Goal: Information Seeking & Learning: Learn about a topic

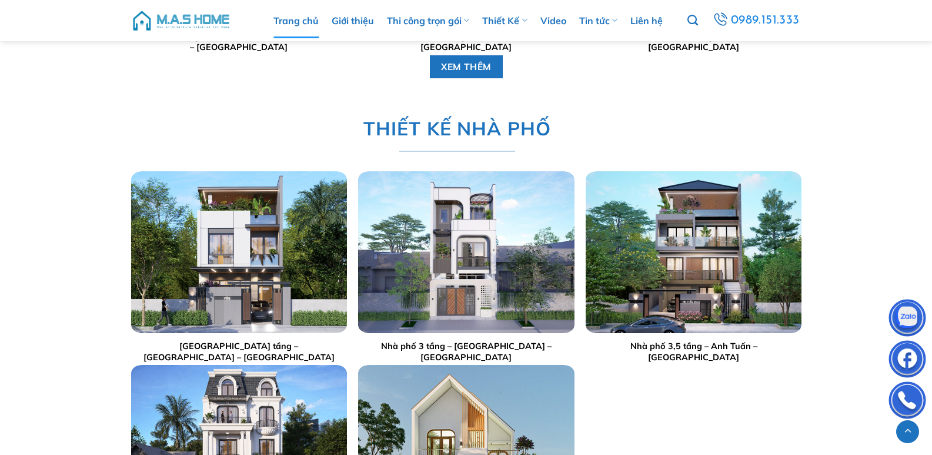
scroll to position [2176, 0]
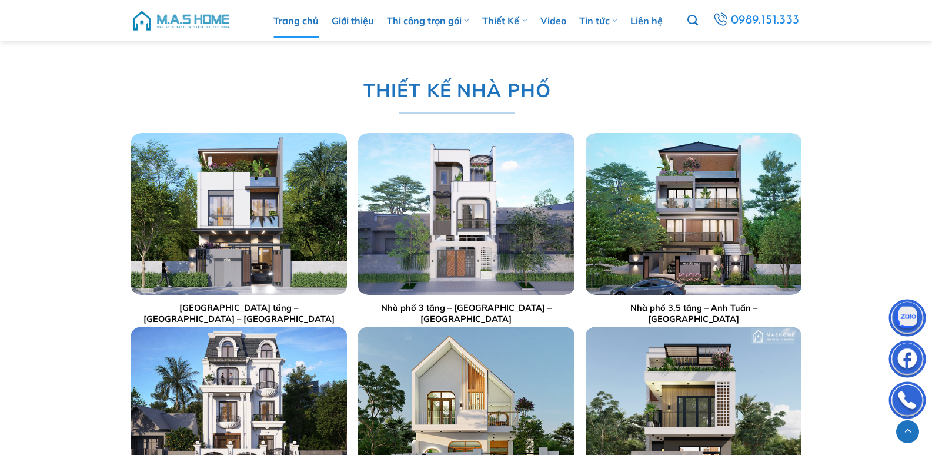
click at [278, 235] on div at bounding box center [239, 214] width 216 height 162
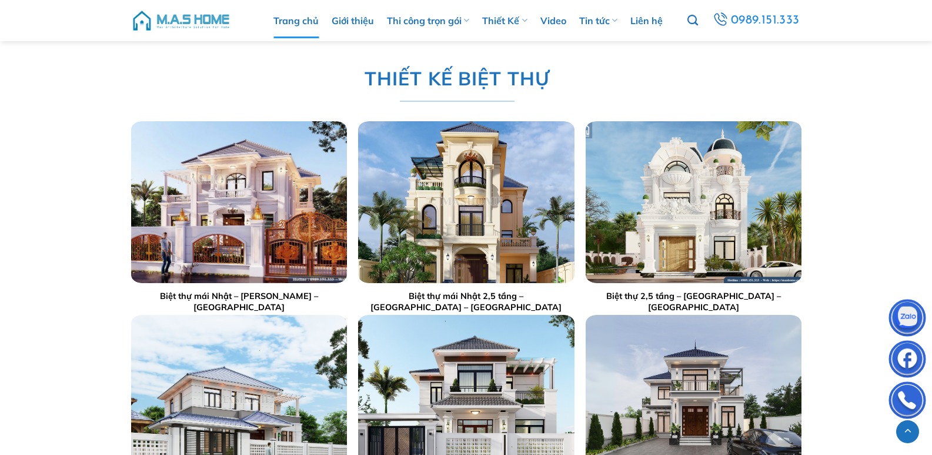
scroll to position [1588, 0]
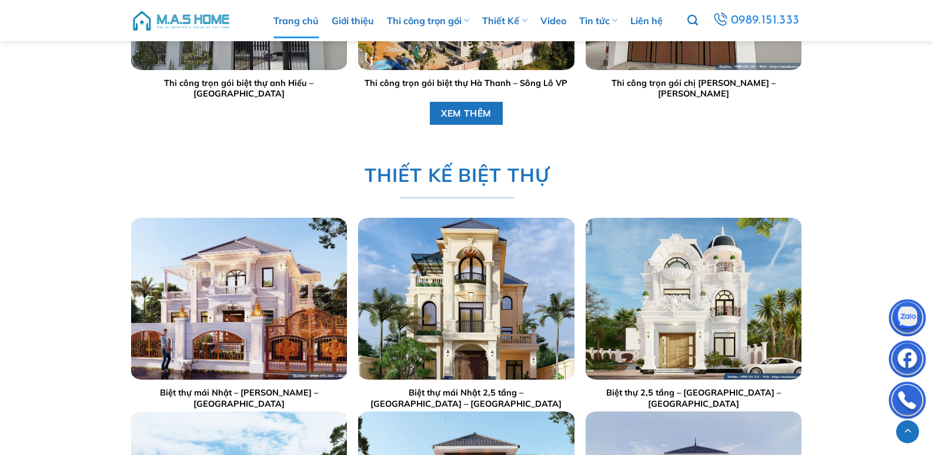
click at [189, 22] on img at bounding box center [181, 20] width 100 height 35
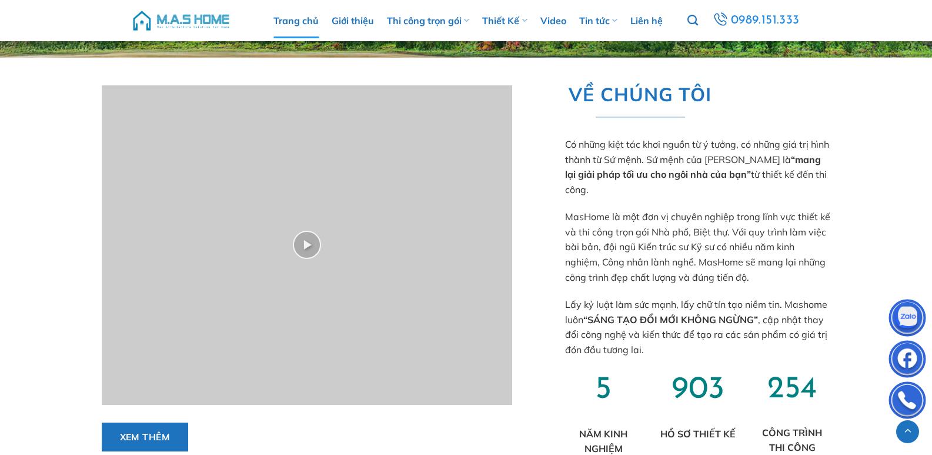
scroll to position [471, 0]
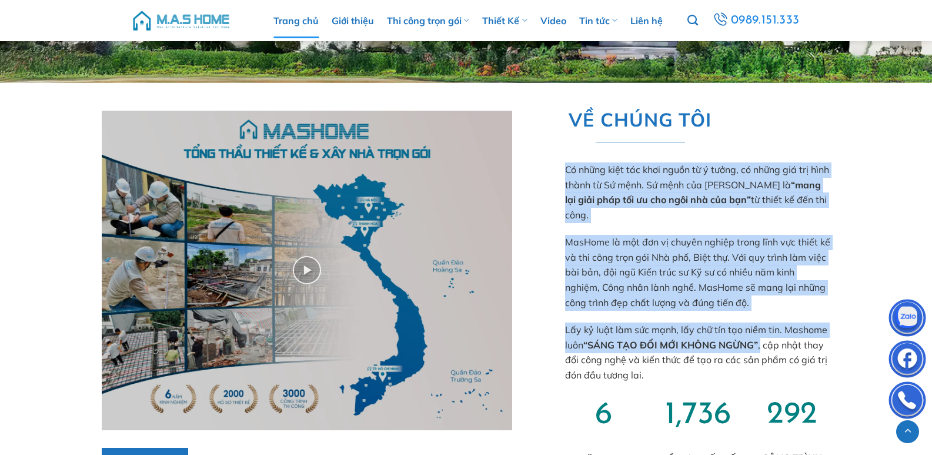
drag, startPoint x: 579, startPoint y: 146, endPoint x: 763, endPoint y: 339, distance: 266.3
click at [763, 339] on div "VỀ CHÚNG TÔI Có những kiệt tác khơi nguồn từ ý tưởng, có những giá trị hình thà…" at bounding box center [690, 297] width 284 height 403
click at [756, 314] on div "VỀ CHÚNG TÔI Có những kiệt tác khơi nguồn từ ý tưởng, có những giá trị hình thà…" at bounding box center [690, 297] width 284 height 403
click at [744, 277] on p "MasHome là một đơn vị chuyên nghiệp trong lĩnh vực thiết kế và thi công trọn gó…" at bounding box center [698, 272] width 266 height 75
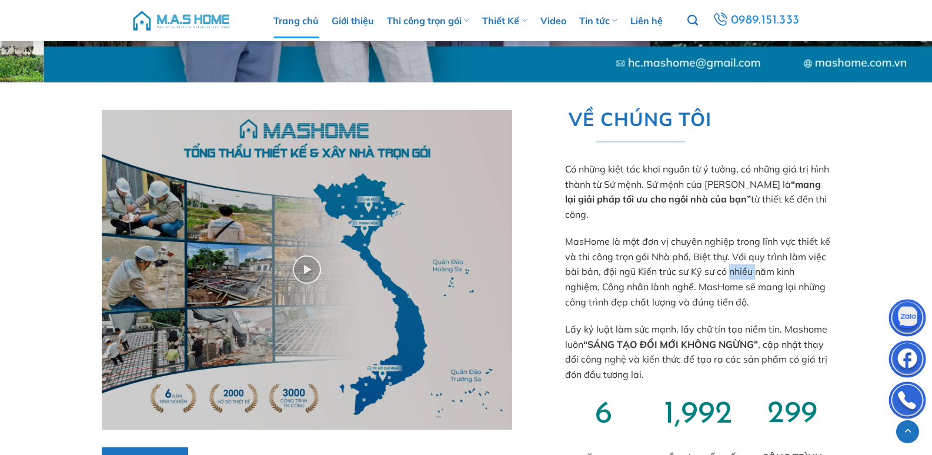
click at [744, 277] on p "MasHome là một đơn vị chuyên nghiệp trong lĩnh vực thiết kế và thi công trọn gó…" at bounding box center [698, 271] width 266 height 75
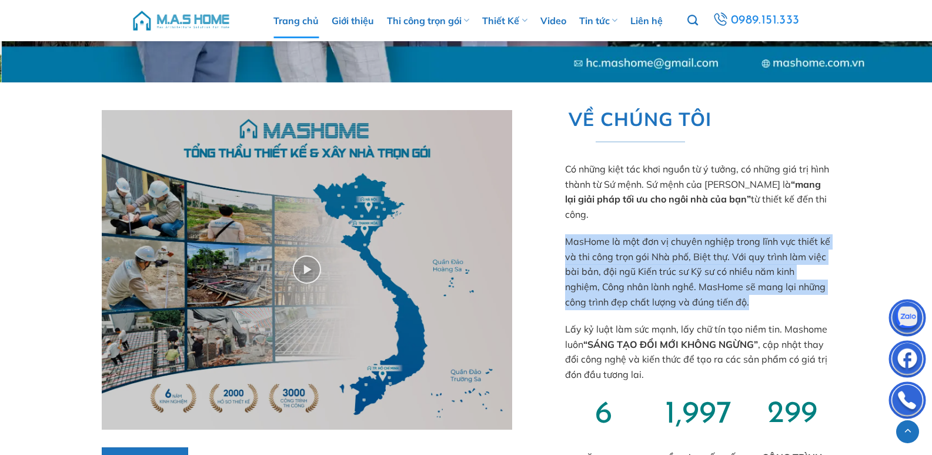
click at [744, 277] on p "MasHome là một đơn vị chuyên nghiệp trong lĩnh vực thiết kế và thi công trọn gó…" at bounding box center [698, 271] width 266 height 75
click at [712, 275] on p "MasHome là một đơn vị chuyên nghiệp trong lĩnh vực thiết kế và thi công trọn gó…" at bounding box center [698, 271] width 266 height 75
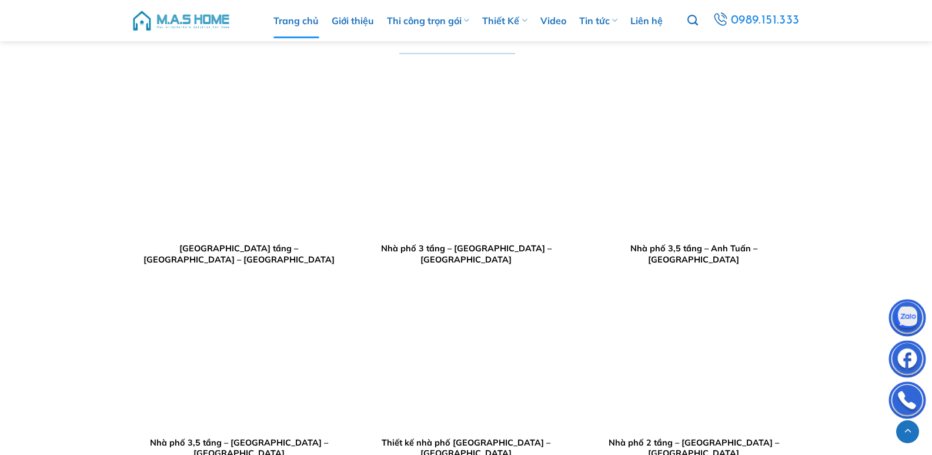
scroll to position [2235, 0]
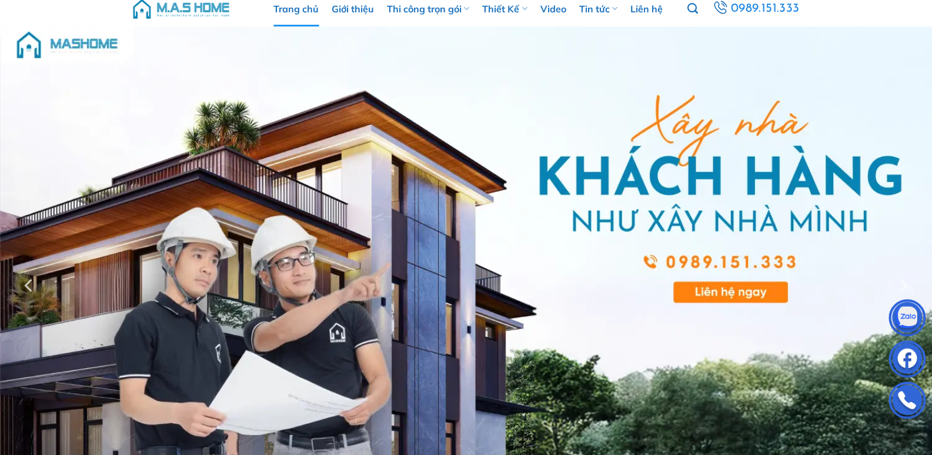
scroll to position [0, 0]
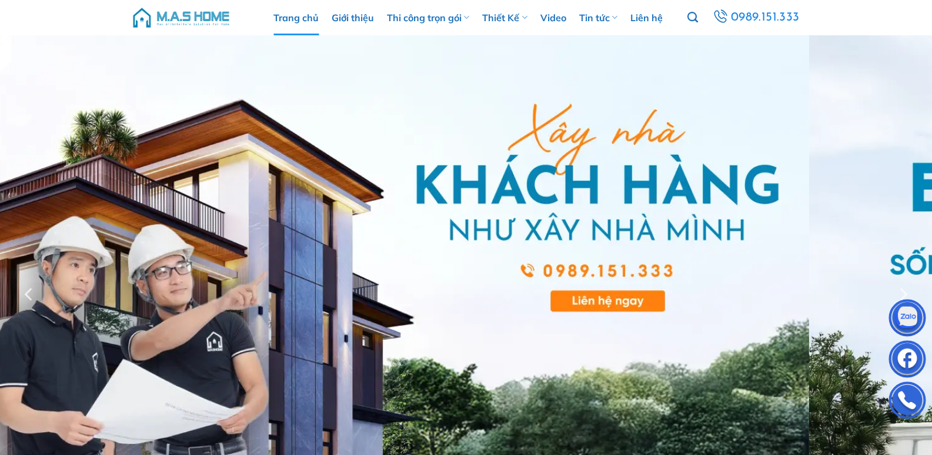
click at [15, 246] on div at bounding box center [466, 294] width 932 height 518
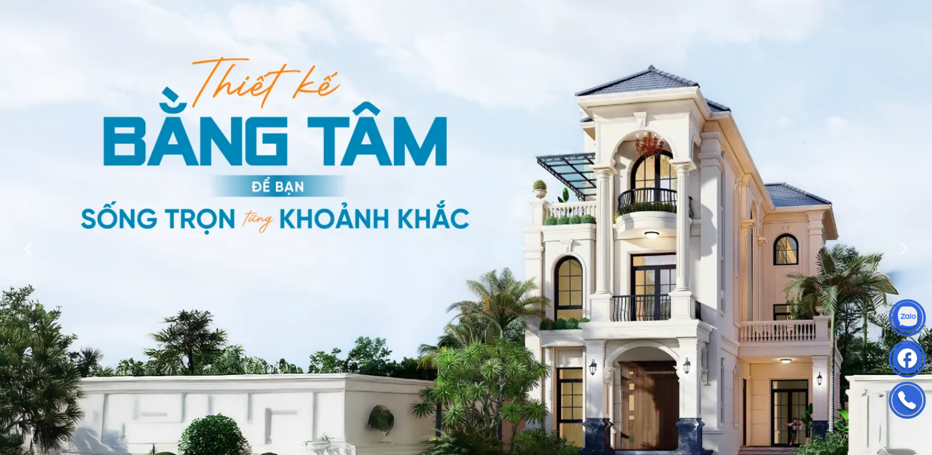
scroll to position [59, 0]
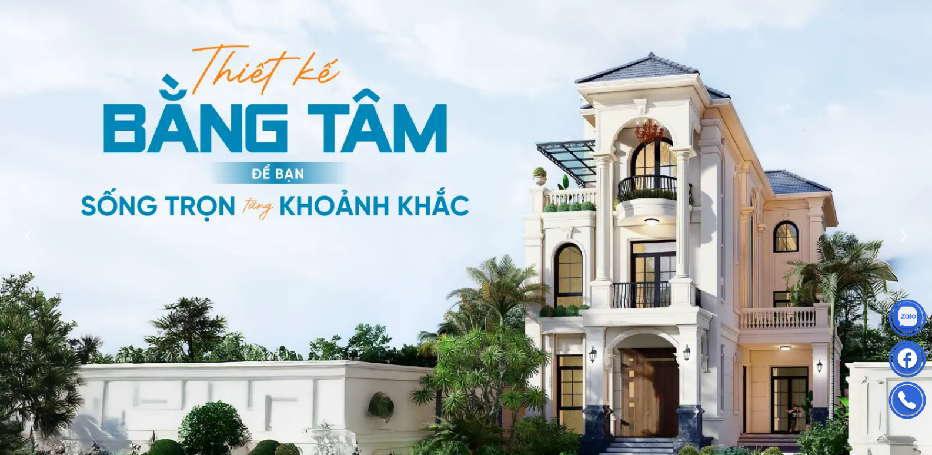
click at [327, 252] on div at bounding box center [466, 235] width 932 height 518
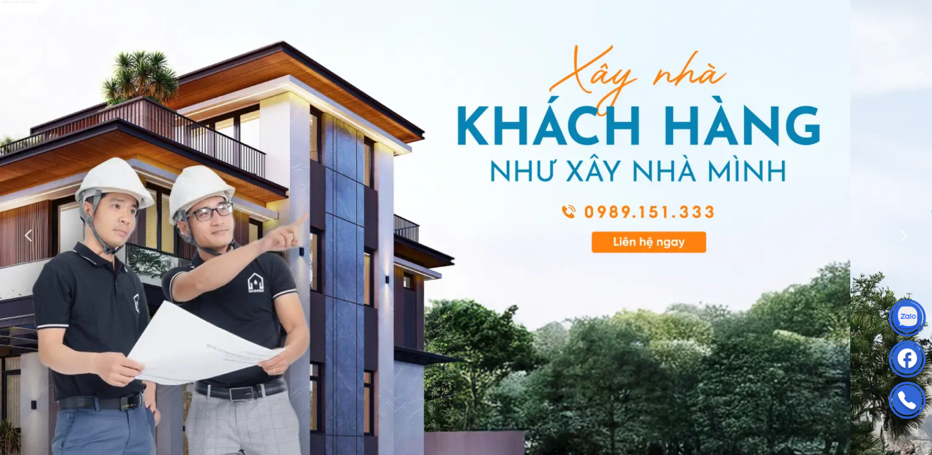
click at [327, 248] on div at bounding box center [466, 235] width 932 height 518
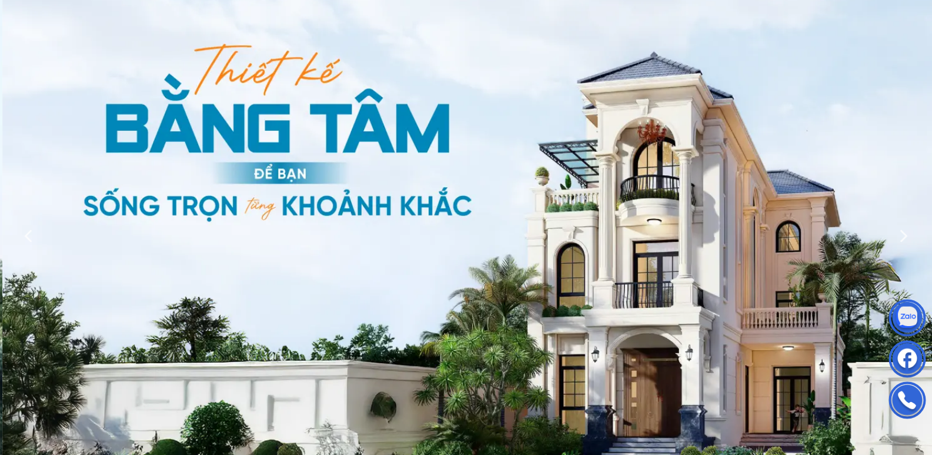
click at [359, 245] on div at bounding box center [466, 235] width 932 height 518
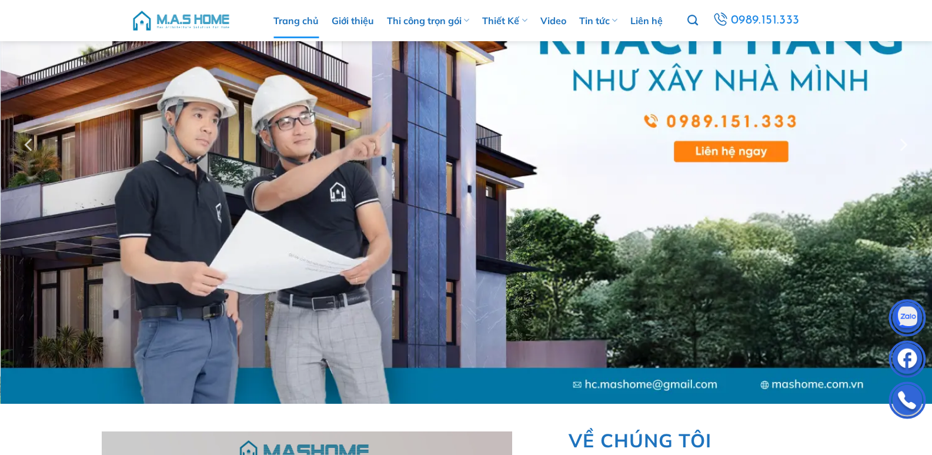
scroll to position [176, 0]
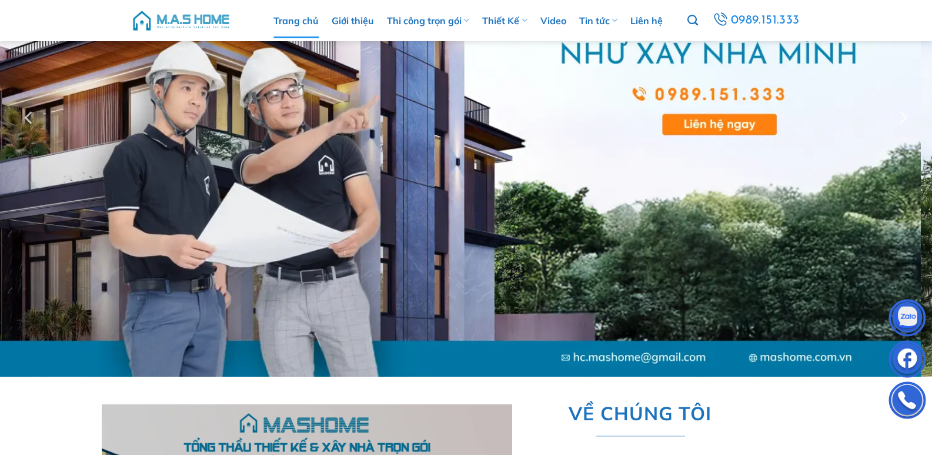
click at [446, 199] on div at bounding box center [466, 118] width 932 height 518
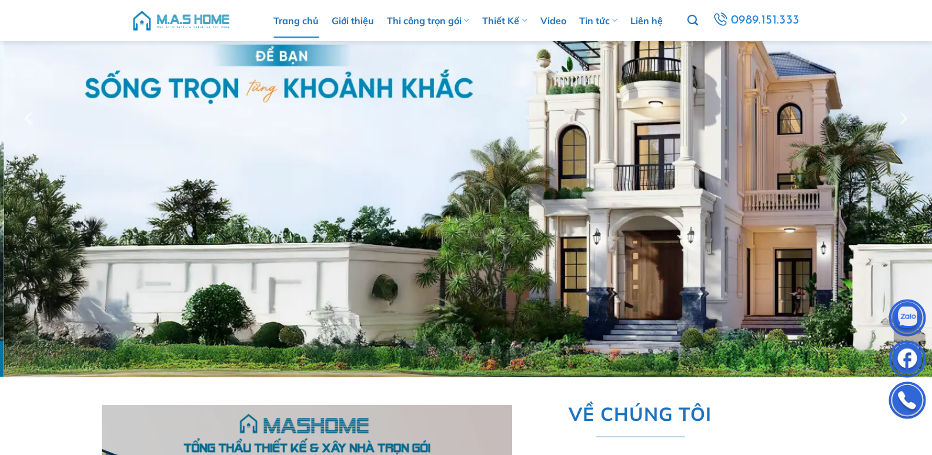
click at [374, 212] on div at bounding box center [466, 118] width 932 height 518
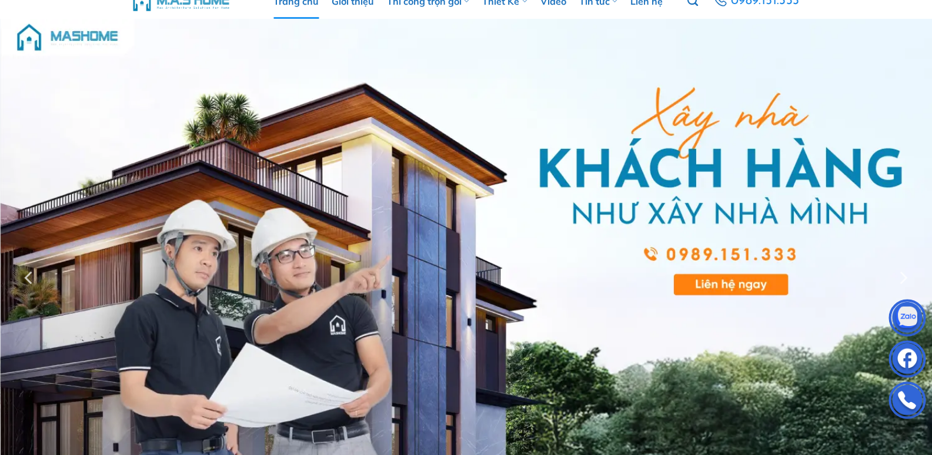
scroll to position [0, 0]
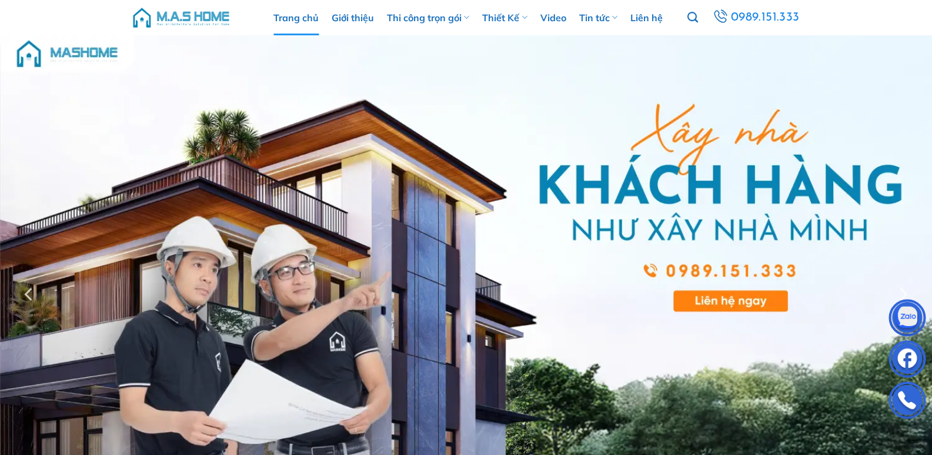
click at [261, 261] on div at bounding box center [466, 294] width 932 height 518
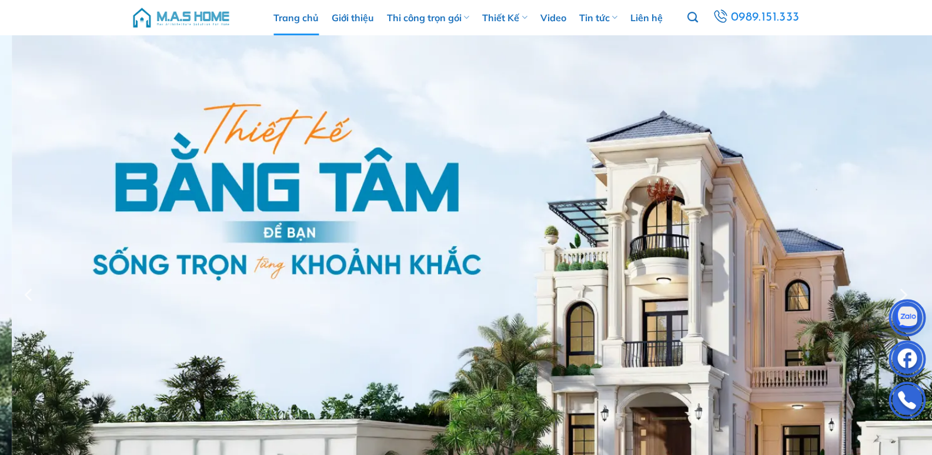
click at [166, 255] on div at bounding box center [466, 294] width 932 height 518
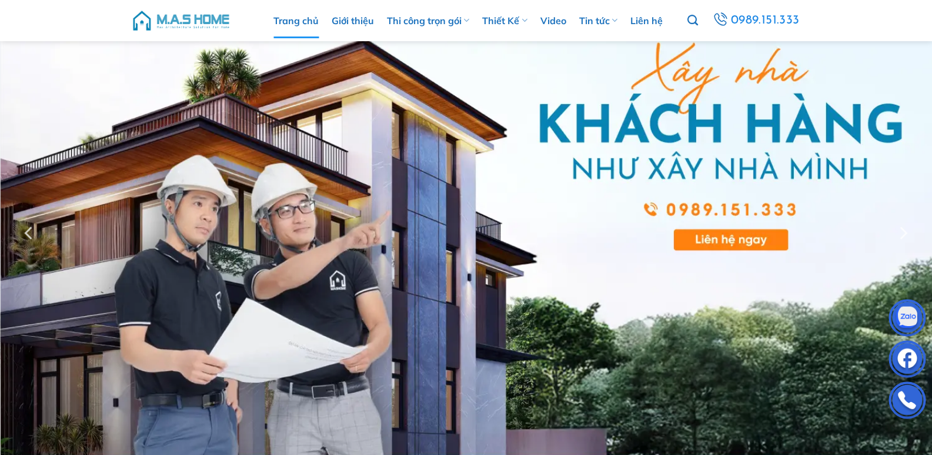
scroll to position [118, 0]
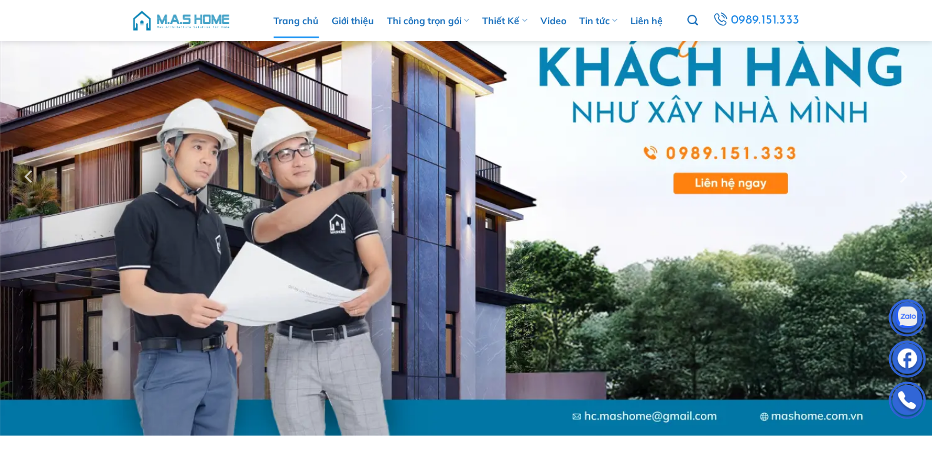
click at [355, 215] on div at bounding box center [466, 177] width 932 height 518
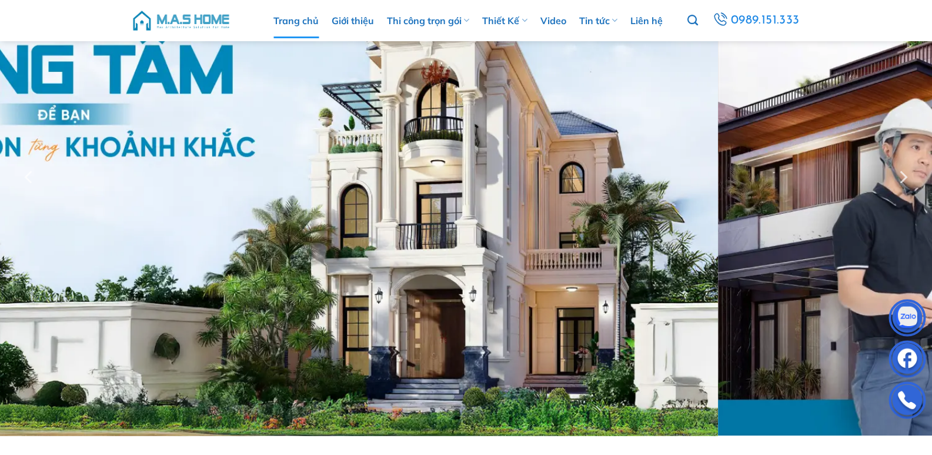
click at [375, 203] on div at bounding box center [466, 177] width 932 height 518
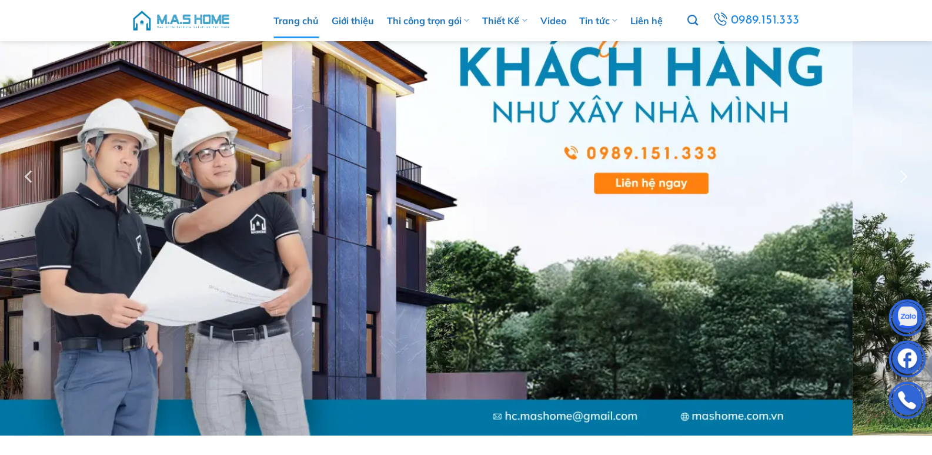
click at [502, 188] on div at bounding box center [466, 177] width 932 height 518
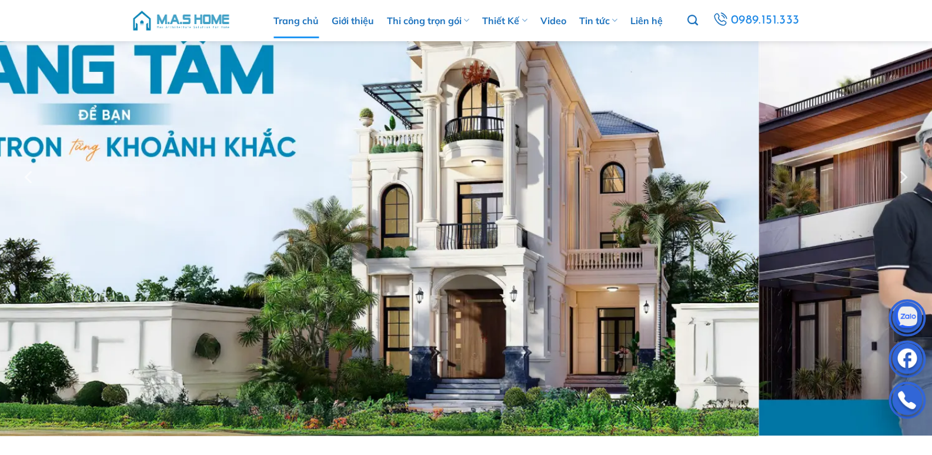
click at [452, 168] on div at bounding box center [466, 177] width 932 height 518
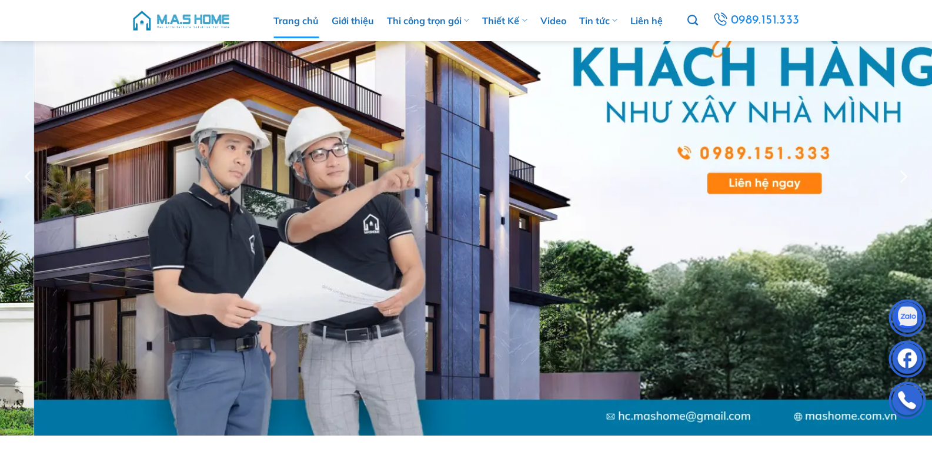
click at [498, 171] on div at bounding box center [466, 177] width 932 height 518
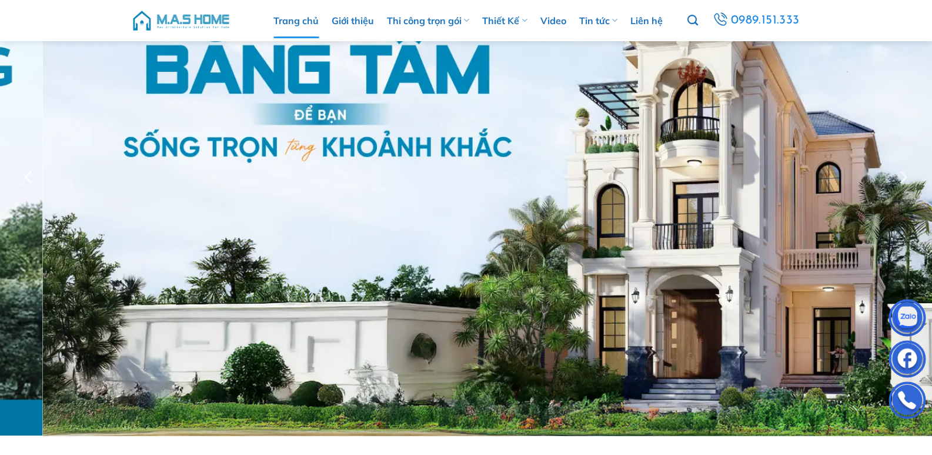
click at [475, 166] on div at bounding box center [466, 177] width 932 height 518
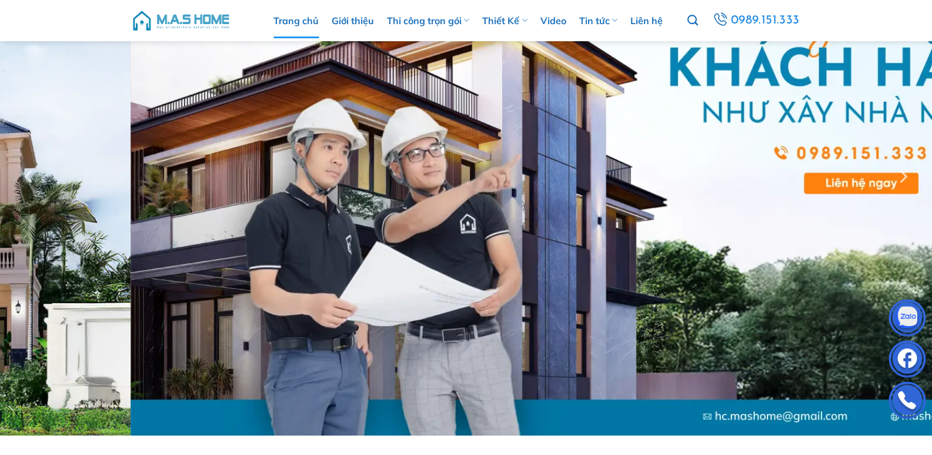
click at [766, 188] on div at bounding box center [466, 177] width 932 height 518
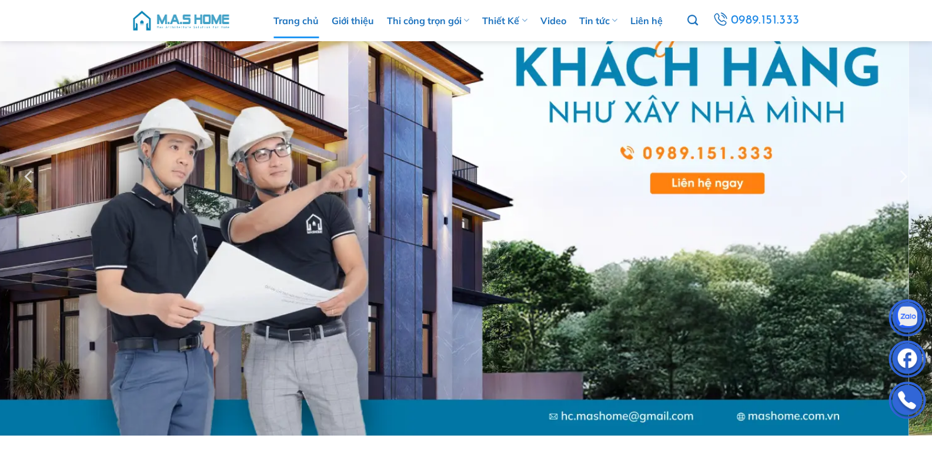
click at [751, 222] on div at bounding box center [466, 177] width 932 height 518
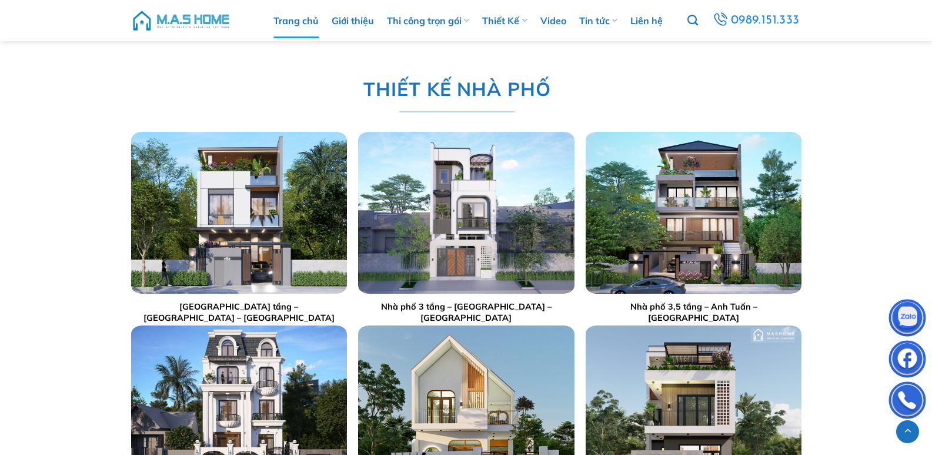
scroll to position [2176, 0]
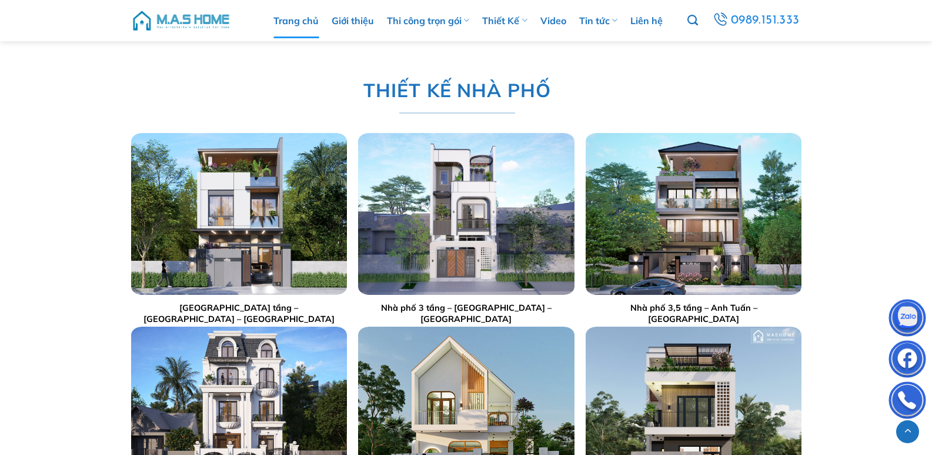
click at [504, 187] on img "Nhà phố 3 tầng - Anh Sang - Hà Nội" at bounding box center [466, 214] width 216 height 162
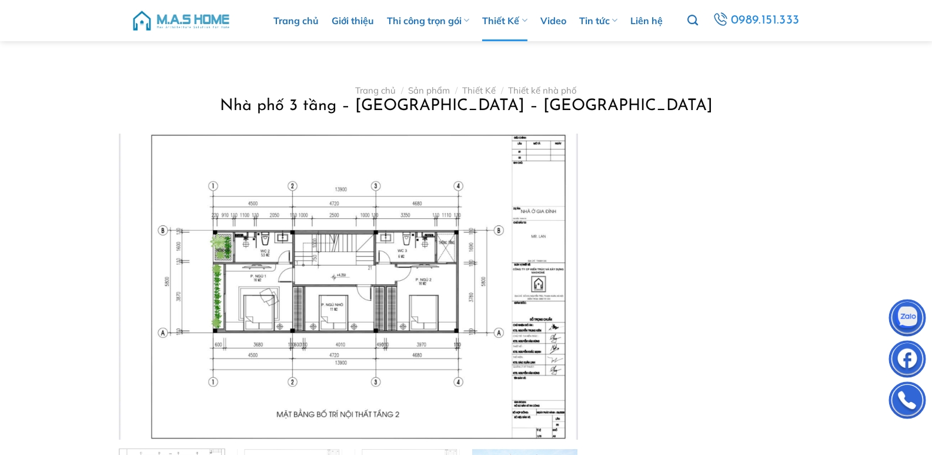
scroll to position [412, 0]
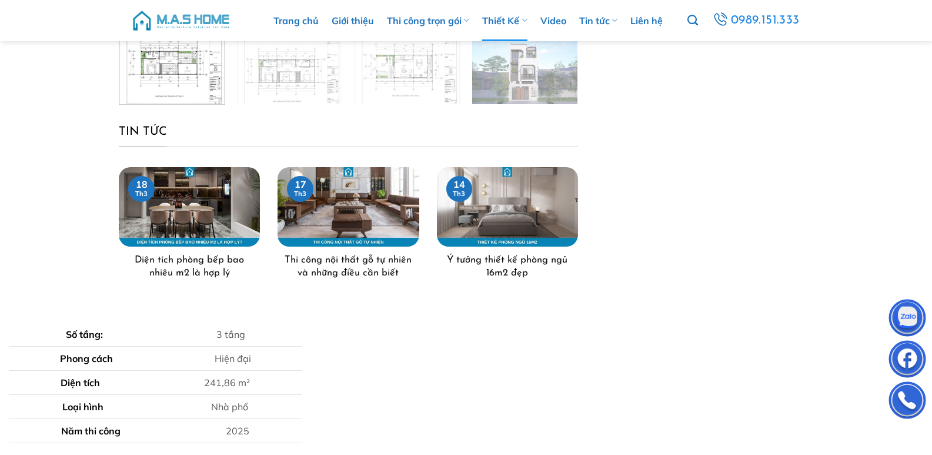
drag, startPoint x: 706, startPoint y: 160, endPoint x: 699, endPoint y: 164, distance: 8.2
click at [706, 160] on div "Số tầng: 3 tầng Phong cách Hiện đại Diện tích 241,86 m² Loại hình Nhà phố Năm t…" at bounding box center [467, 22] width 706 height 601
click at [362, 216] on img "Thi công nội thất gỗ tự nhiên và những điều cần biết" at bounding box center [348, 206] width 141 height 79
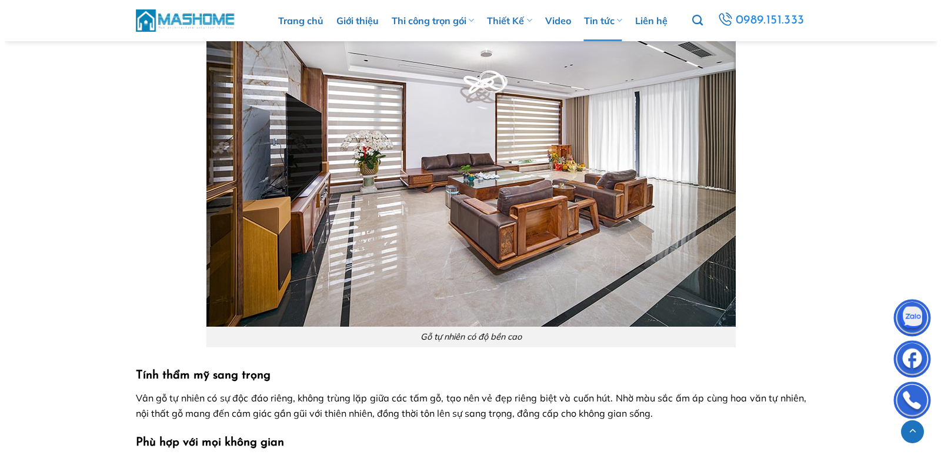
scroll to position [588, 0]
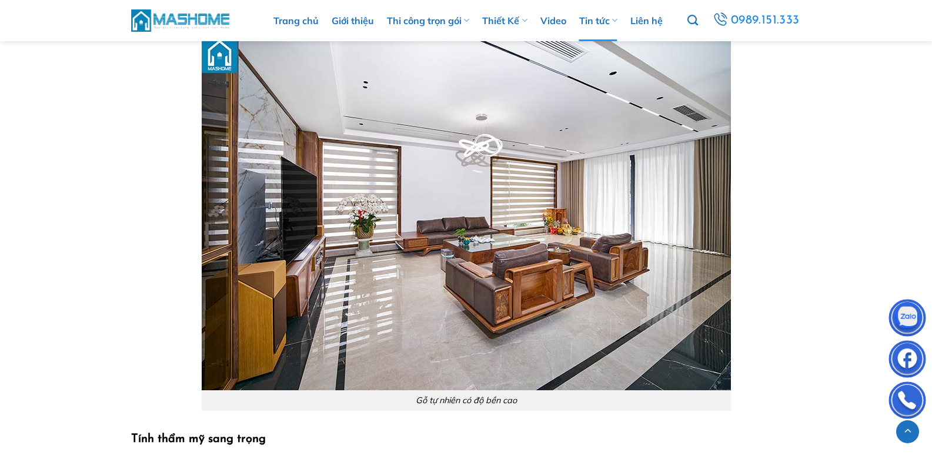
click at [568, 195] on img at bounding box center [466, 213] width 529 height 353
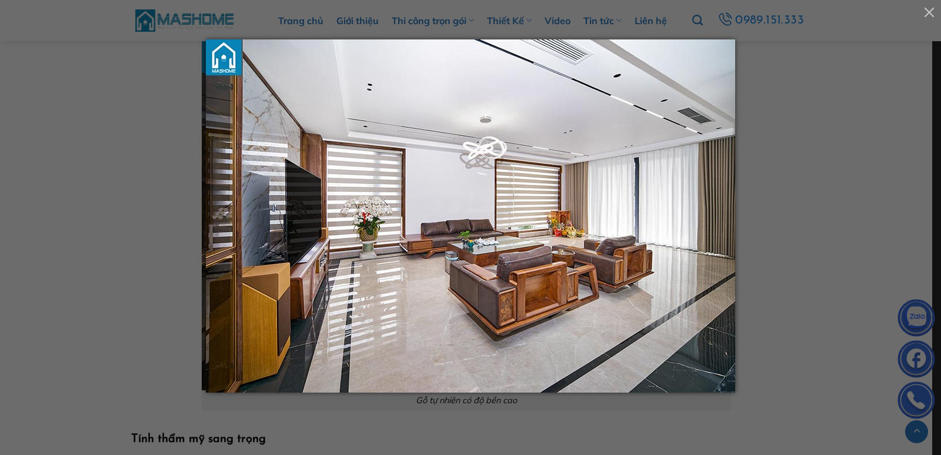
click at [559, 192] on img at bounding box center [470, 227] width 529 height 376
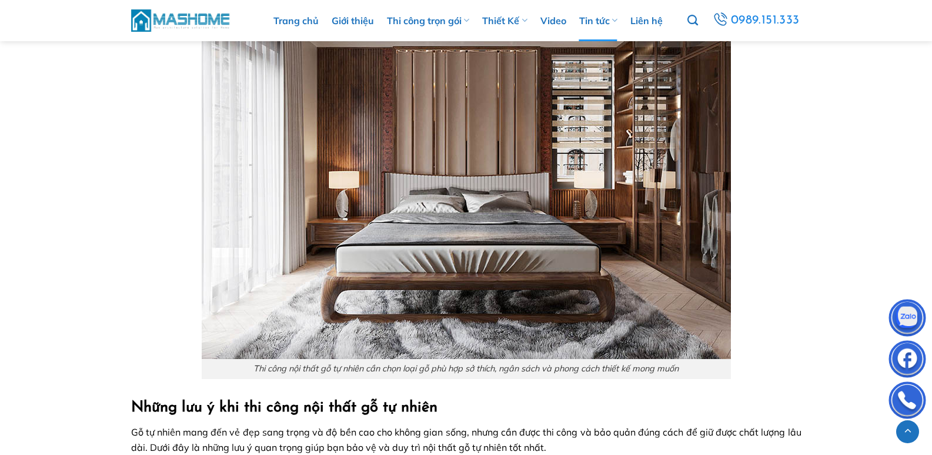
scroll to position [2290, 0]
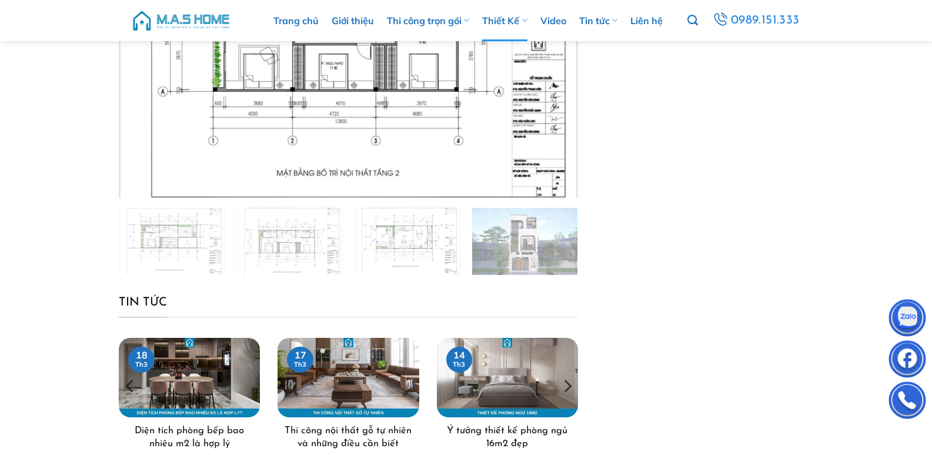
scroll to position [235, 0]
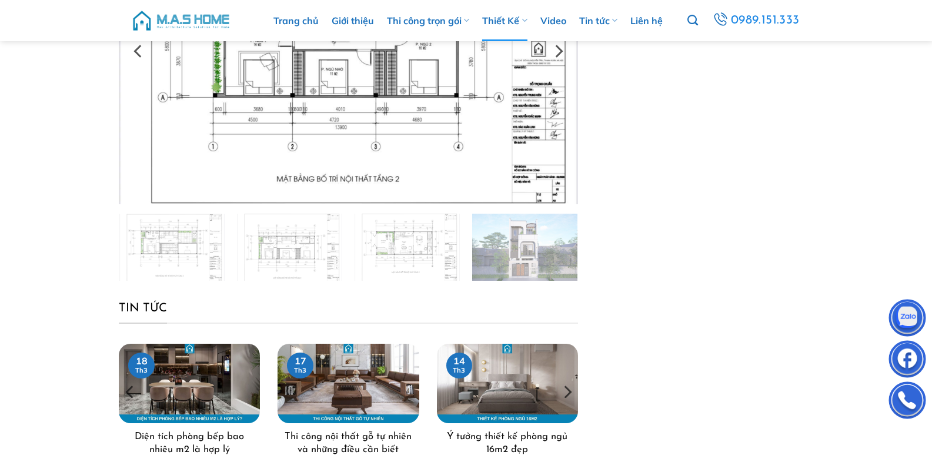
click at [538, 138] on img at bounding box center [348, 51] width 459 height 306
click at [343, 100] on img at bounding box center [348, 51] width 459 height 306
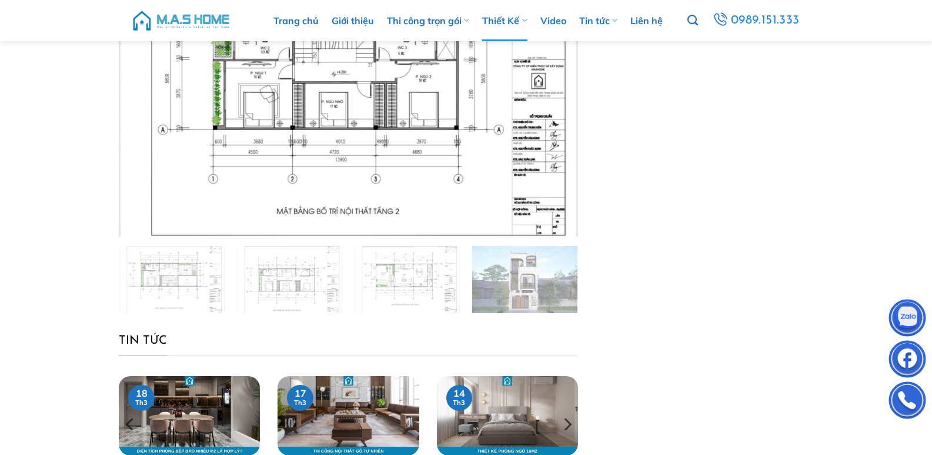
scroll to position [353, 0]
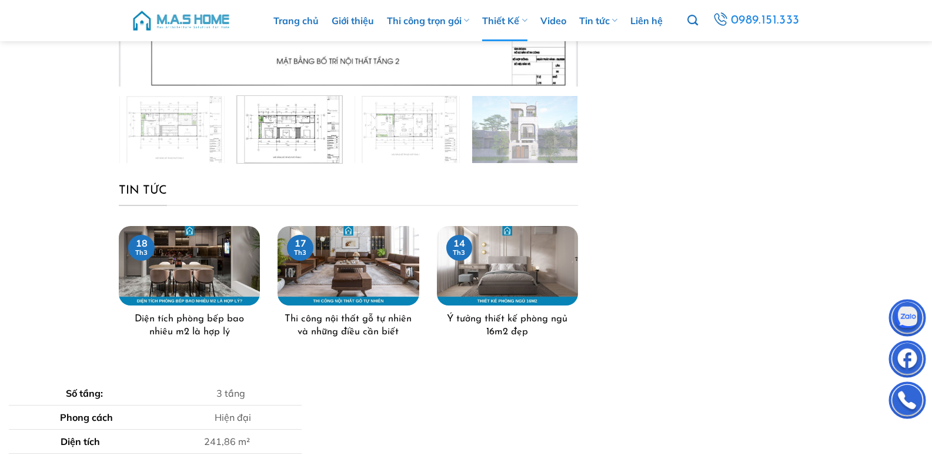
click at [301, 147] on img at bounding box center [289, 128] width 105 height 70
click at [415, 154] on img at bounding box center [407, 128] width 105 height 70
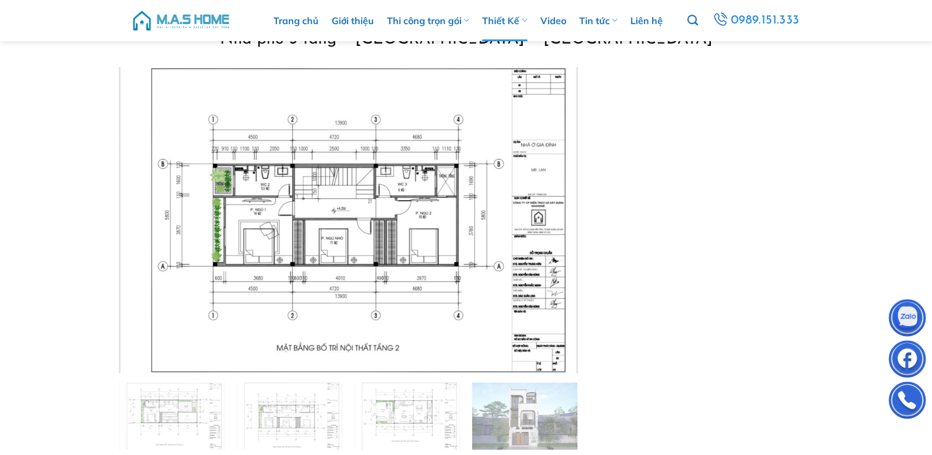
scroll to position [0, 0]
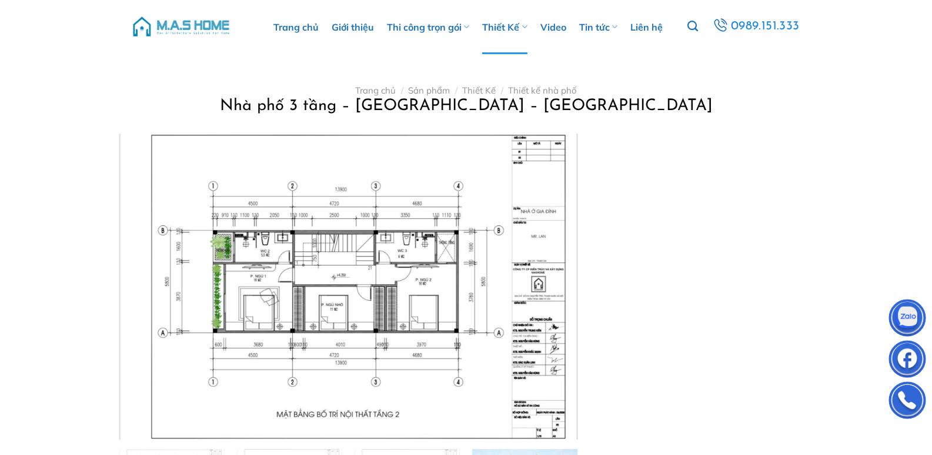
click at [195, 34] on img at bounding box center [181, 26] width 100 height 35
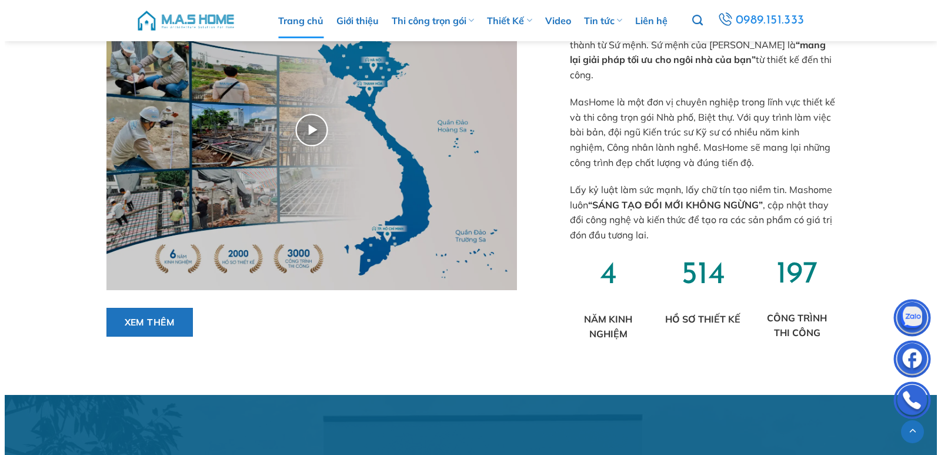
scroll to position [647, 0]
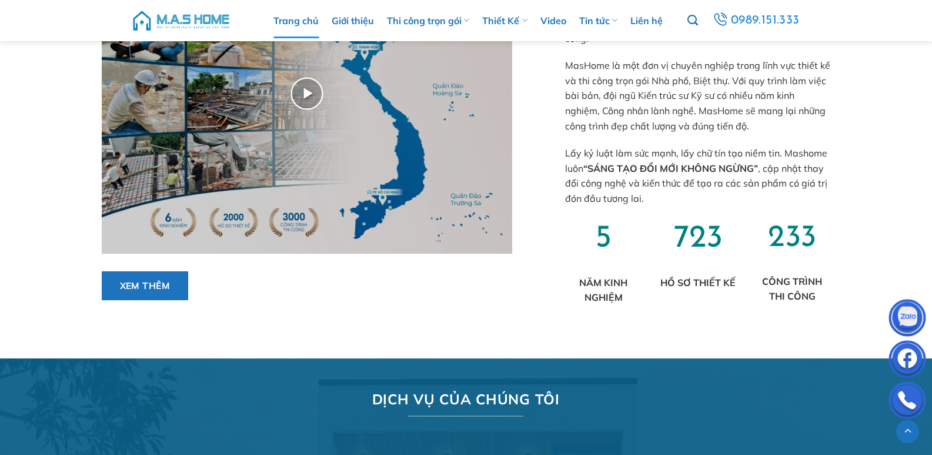
click at [385, 118] on img at bounding box center [307, 93] width 411 height 319
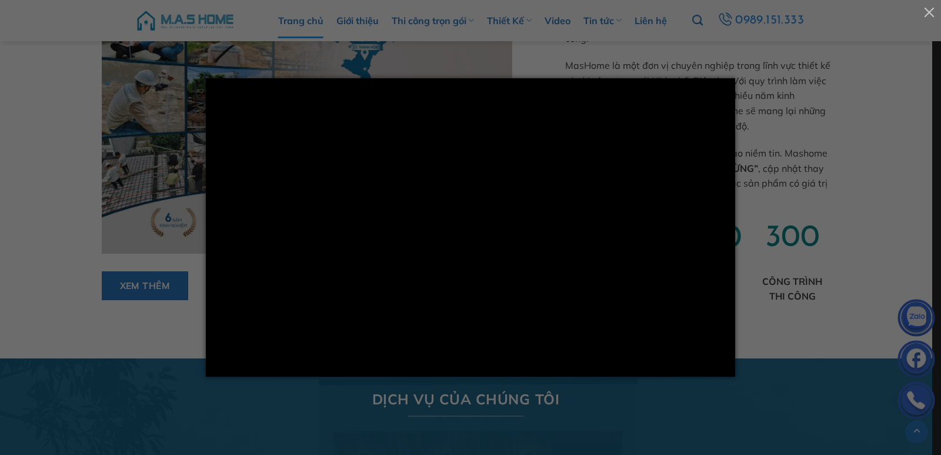
scroll to position [646, 0]
click at [888, 224] on div at bounding box center [470, 227] width 941 height 455
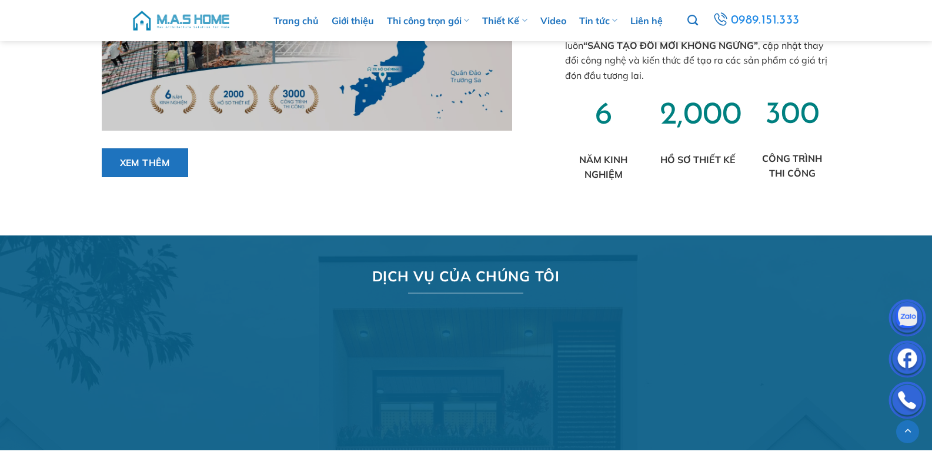
scroll to position [775, 0]
